Goal: Find specific page/section: Find specific page/section

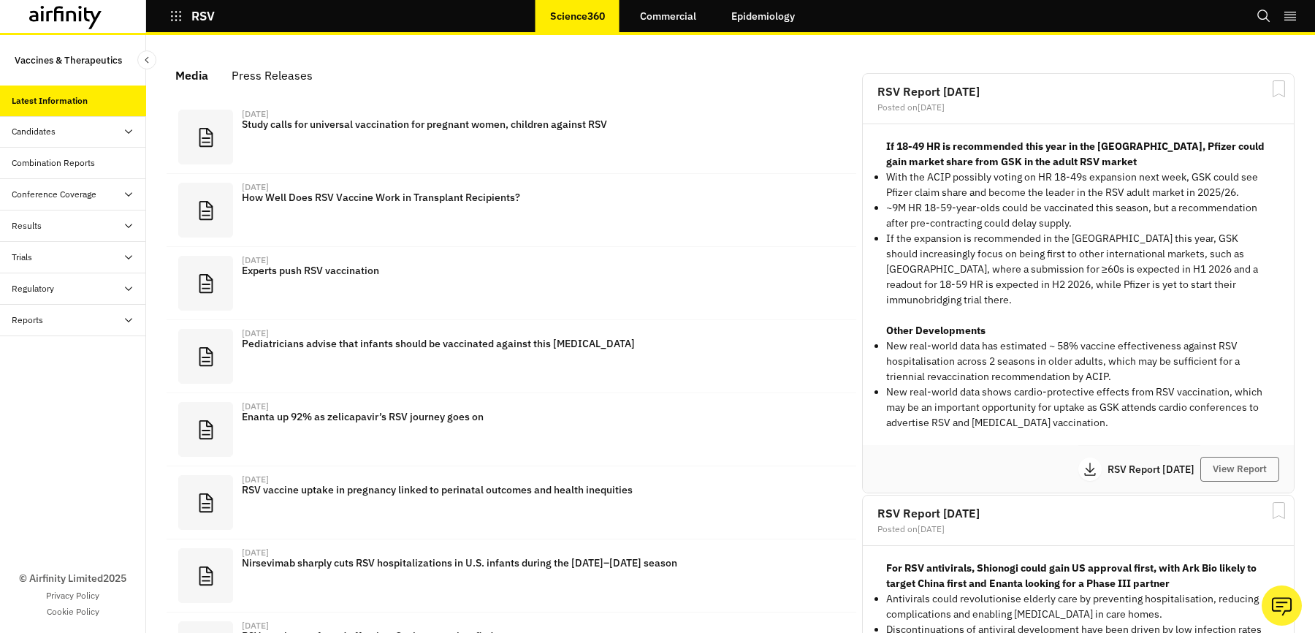
scroll to position [908, 438]
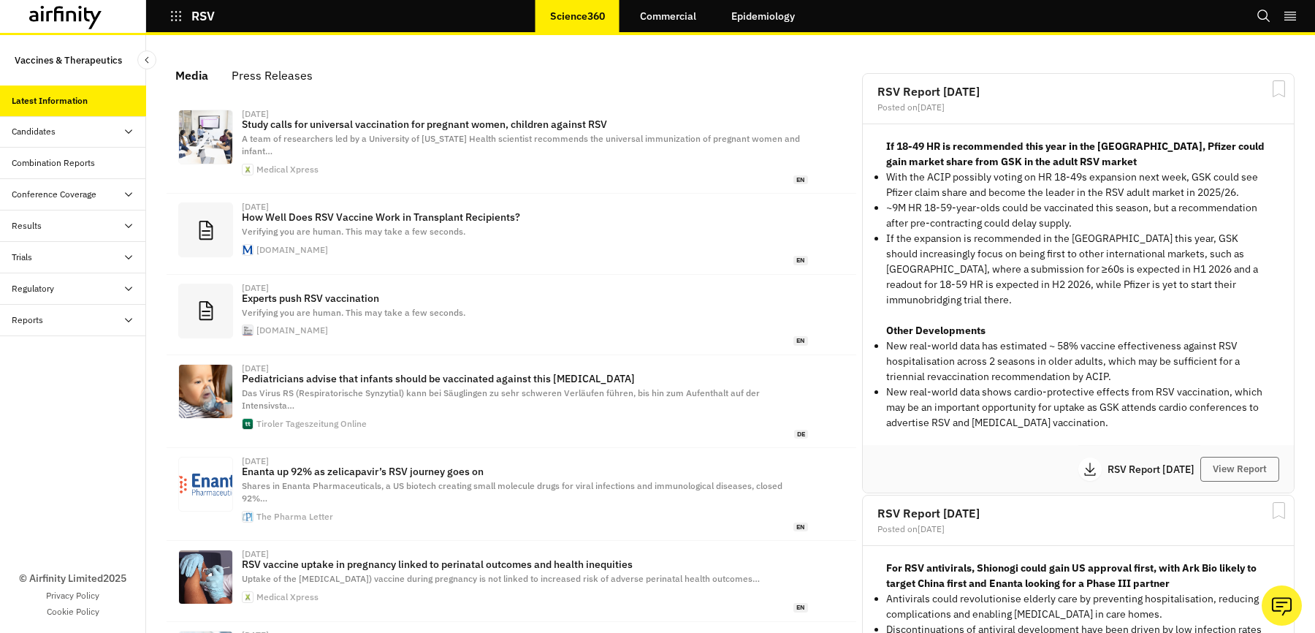
click at [170, 11] on icon "button" at bounding box center [176, 16] width 13 height 13
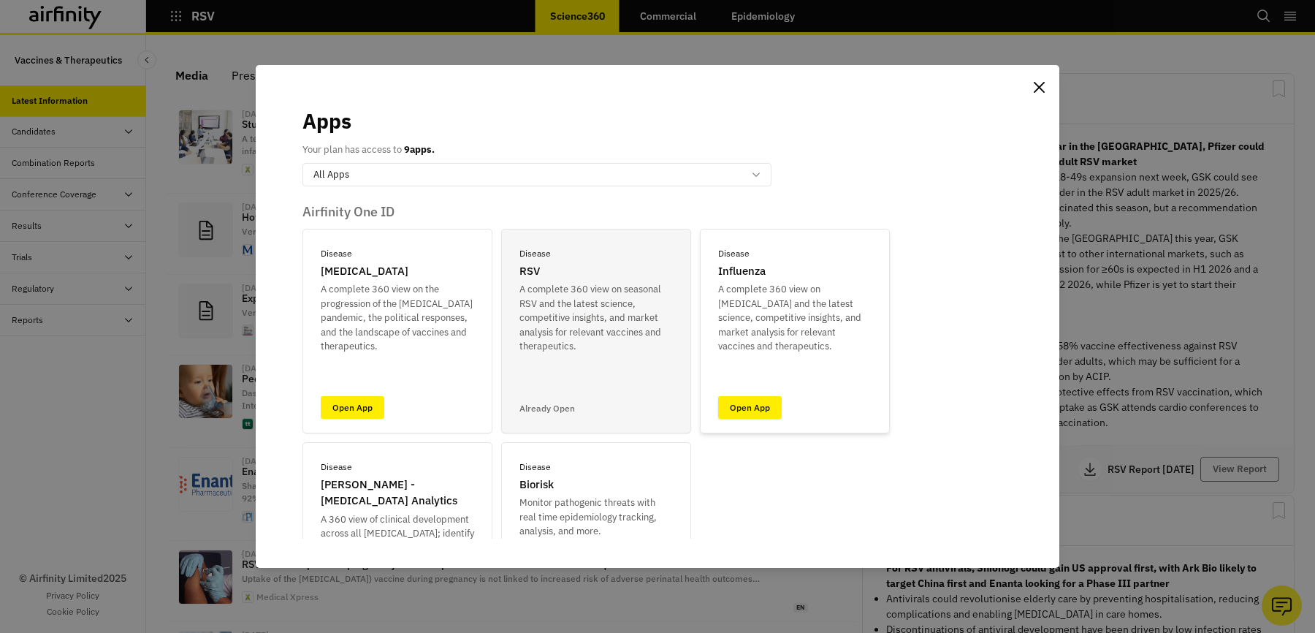
click at [739, 408] on link "Open App" at bounding box center [750, 407] width 64 height 23
